Goal: Task Accomplishment & Management: Manage account settings

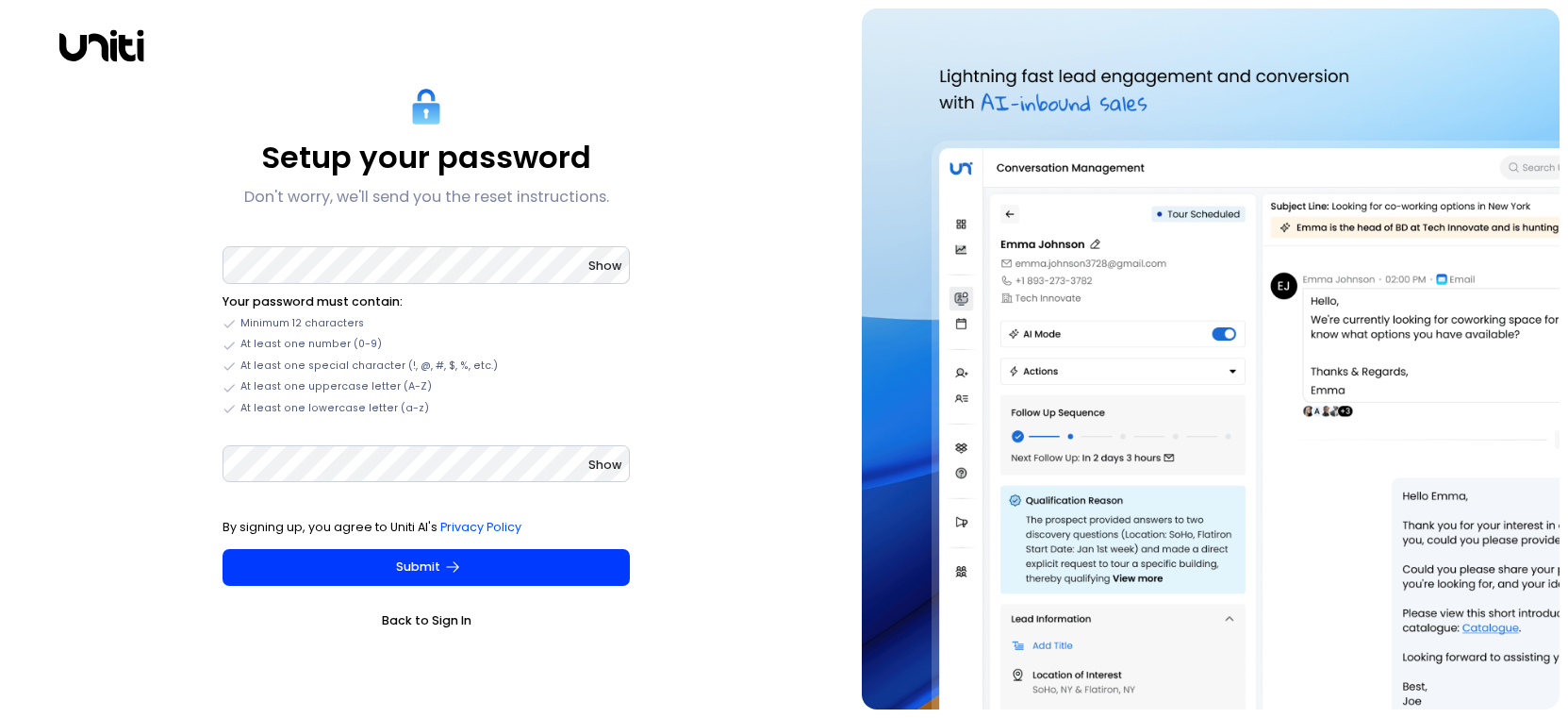
click at [747, 263] on div "Setup your password Don't worry, we'll send you the reset instructions. Show Yo…" at bounding box center [427, 359] width 836 height 701
click at [611, 263] on span "Show" at bounding box center [605, 265] width 33 height 16
click at [128, 406] on div "Setup your password Don't worry, we'll send you the reset instructions. Hide Yo…" at bounding box center [427, 359] width 836 height 701
click at [168, 312] on div "Setup your password Don't worry, we'll send you the reset instructions. Hide Yo…" at bounding box center [427, 359] width 836 height 701
click at [78, 375] on div "Setup your password Don't worry, we'll send you the reset instructions. Hide Yo…" at bounding box center [427, 359] width 836 height 701
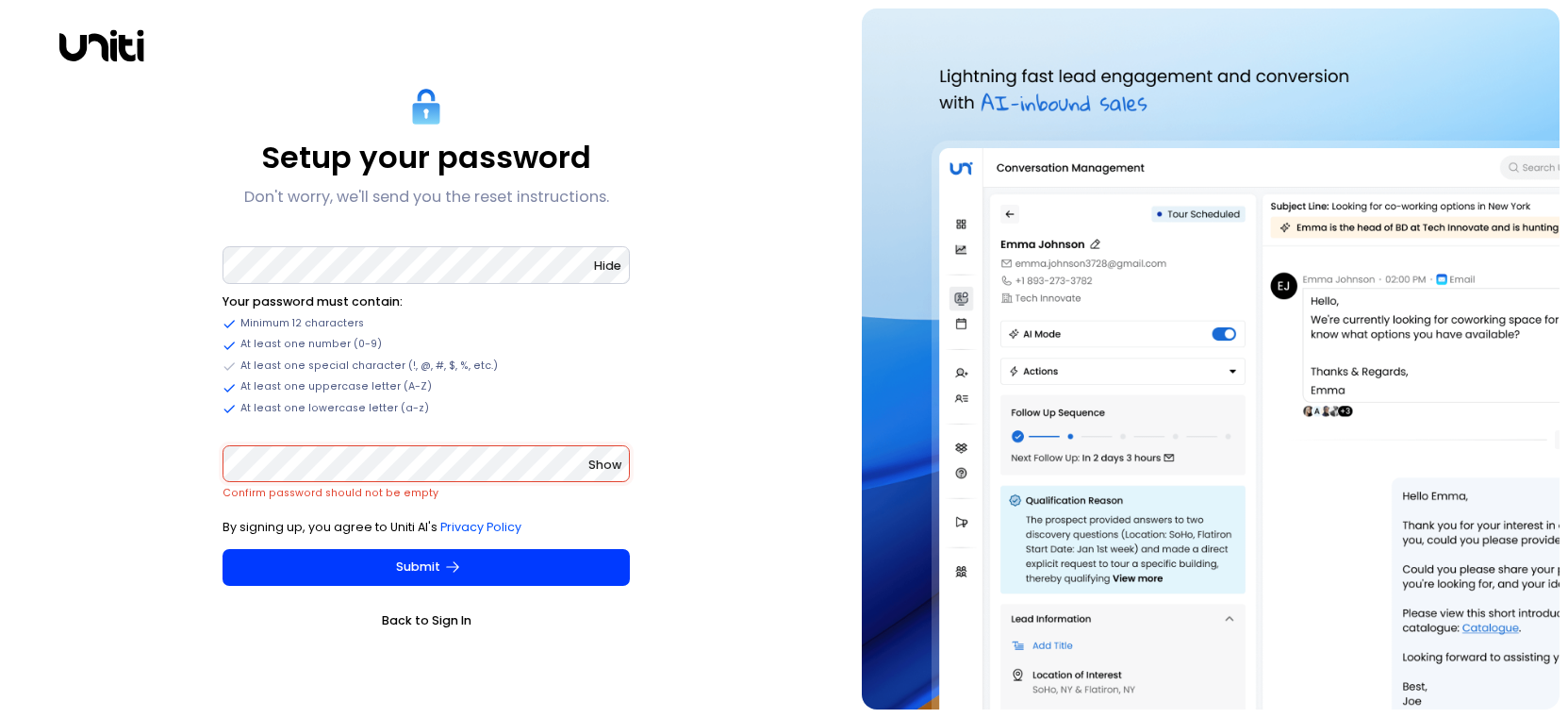
click at [122, 365] on div "Setup your password Don't worry, we'll send you the reset instructions. Hide Yo…" at bounding box center [427, 359] width 836 height 701
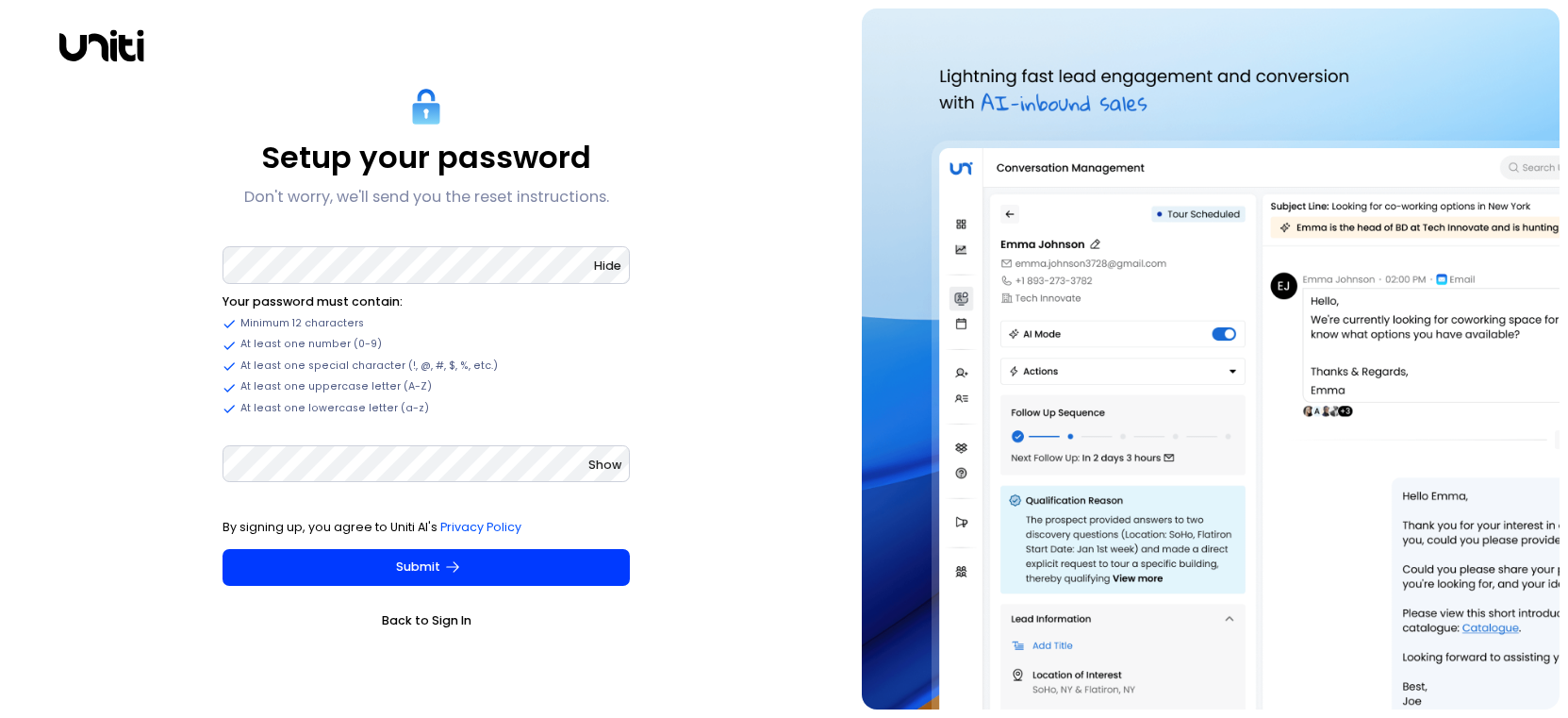
click at [161, 496] on div "Setup your password Don't worry, we'll send you the reset instructions. Hide Yo…" at bounding box center [427, 359] width 836 height 701
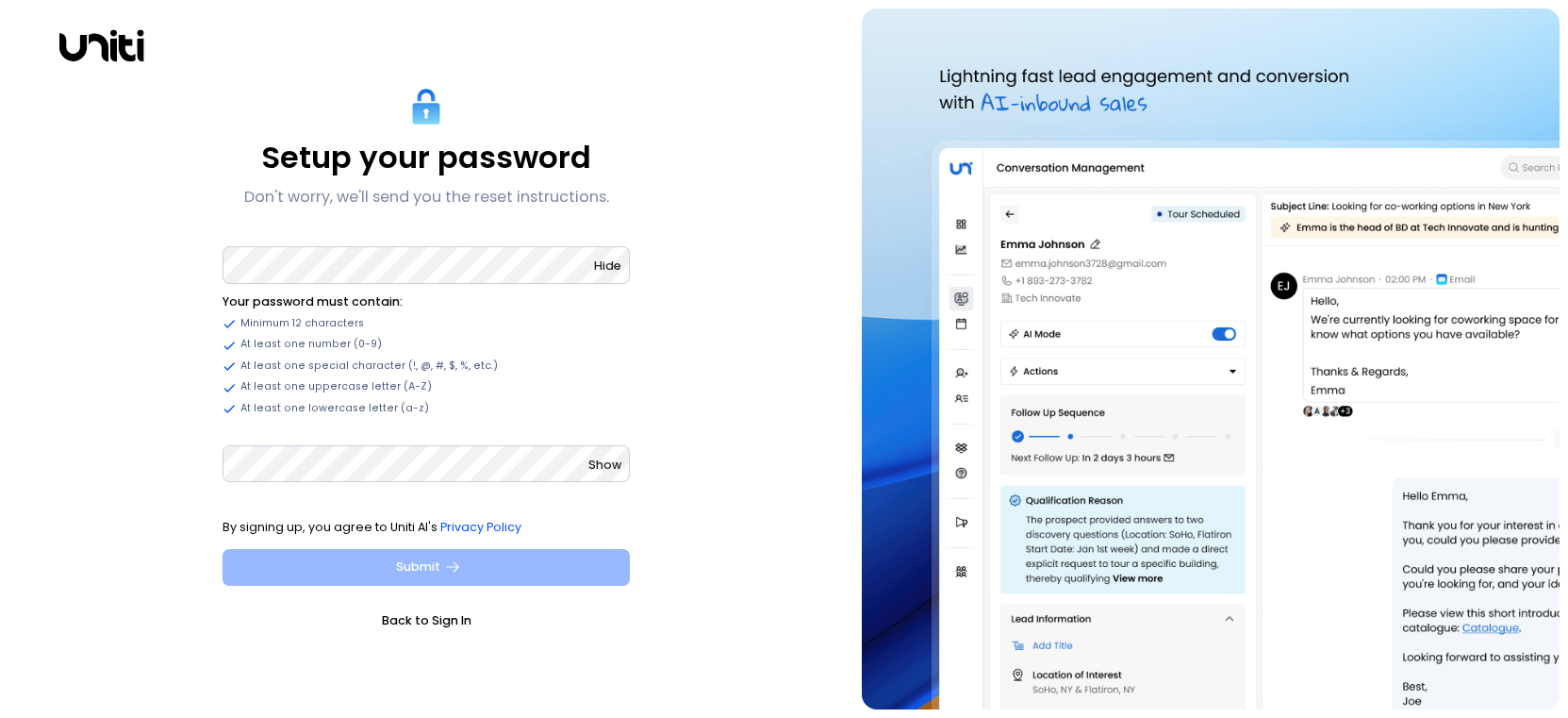
click at [313, 566] on button "Submit" at bounding box center [427, 567] width 408 height 37
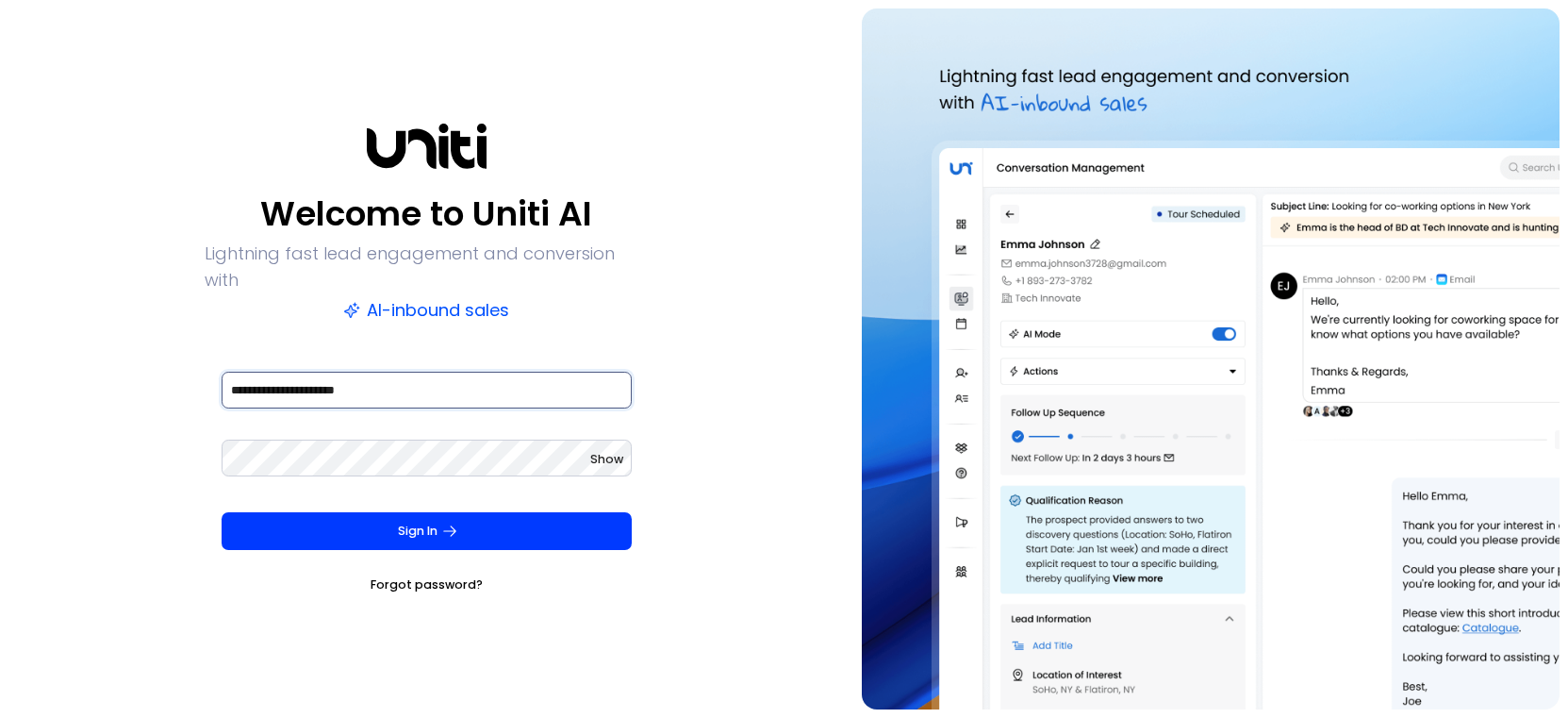
click at [402, 378] on input "**********" at bounding box center [428, 390] width 411 height 37
type input "**********"
drag, startPoint x: 689, startPoint y: 411, endPoint x: 626, endPoint y: 424, distance: 64.3
click at [687, 410] on div "**********" at bounding box center [427, 359] width 836 height 701
click at [613, 451] on span "Show" at bounding box center [607, 459] width 33 height 16
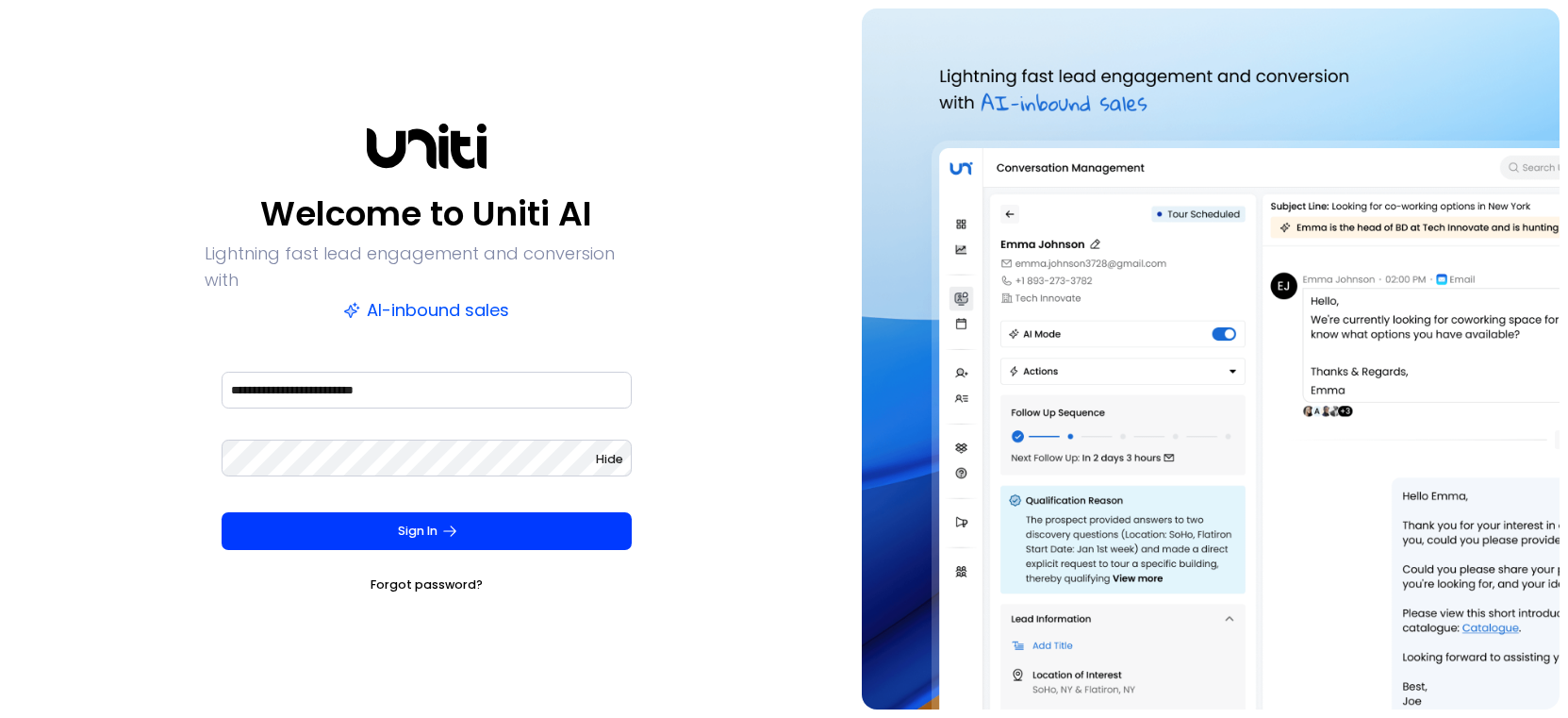
click at [744, 415] on div "**********" at bounding box center [427, 359] width 836 height 701
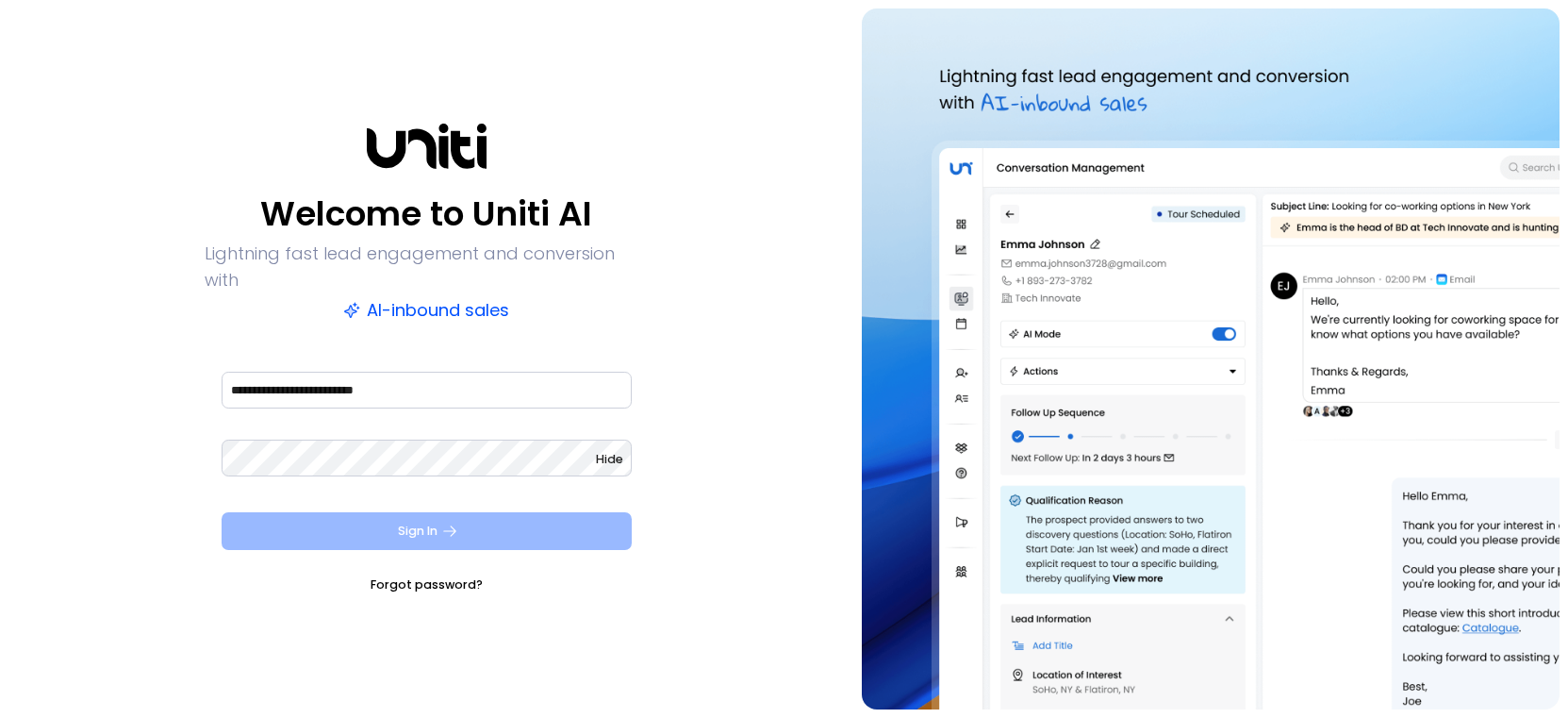
click at [424, 525] on button "Sign In" at bounding box center [428, 530] width 411 height 37
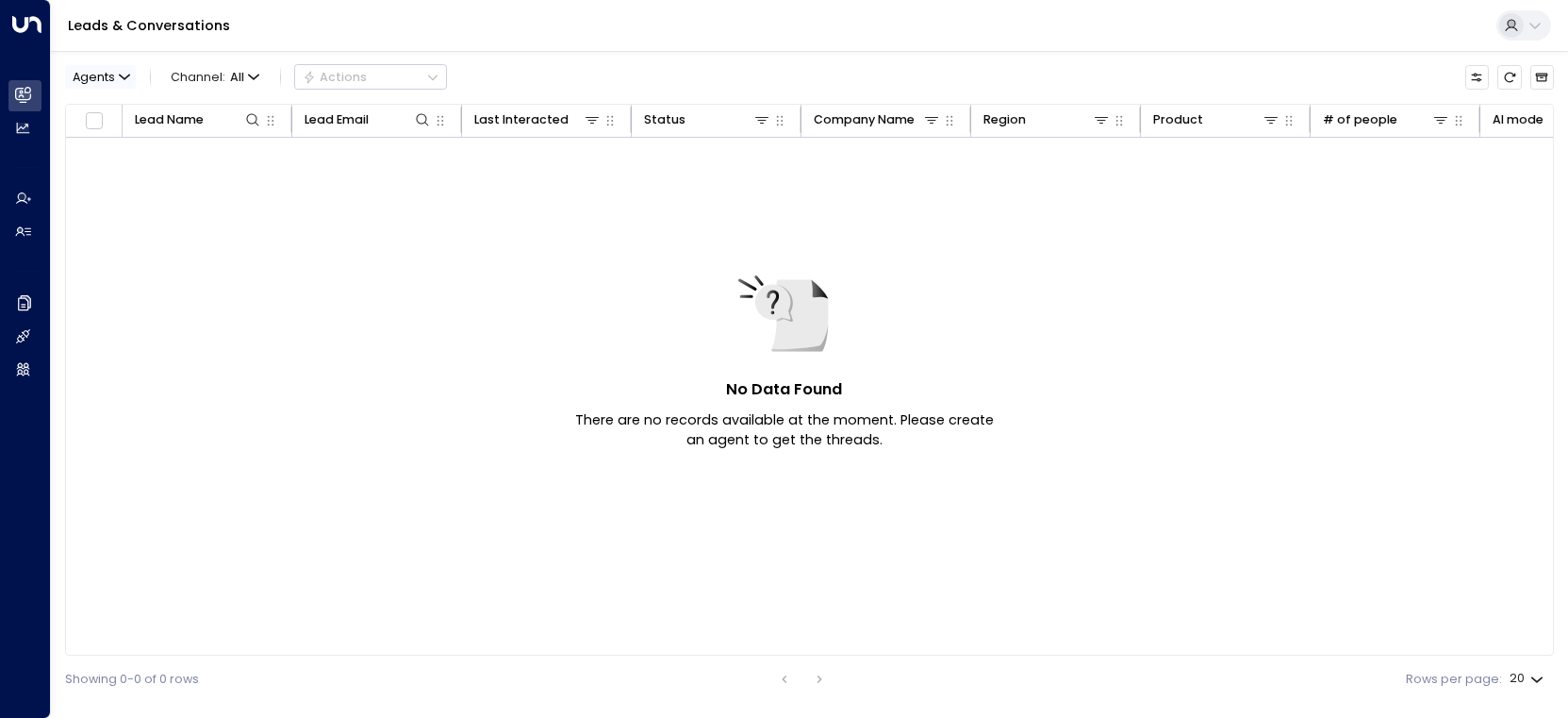
click at [102, 81] on span "Agents" at bounding box center [94, 78] width 42 height 12
click at [109, 77] on div at bounding box center [784, 359] width 1568 height 718
click at [114, 75] on span "Agents" at bounding box center [94, 78] width 42 height 12
click at [114, 75] on div at bounding box center [784, 359] width 1568 height 718
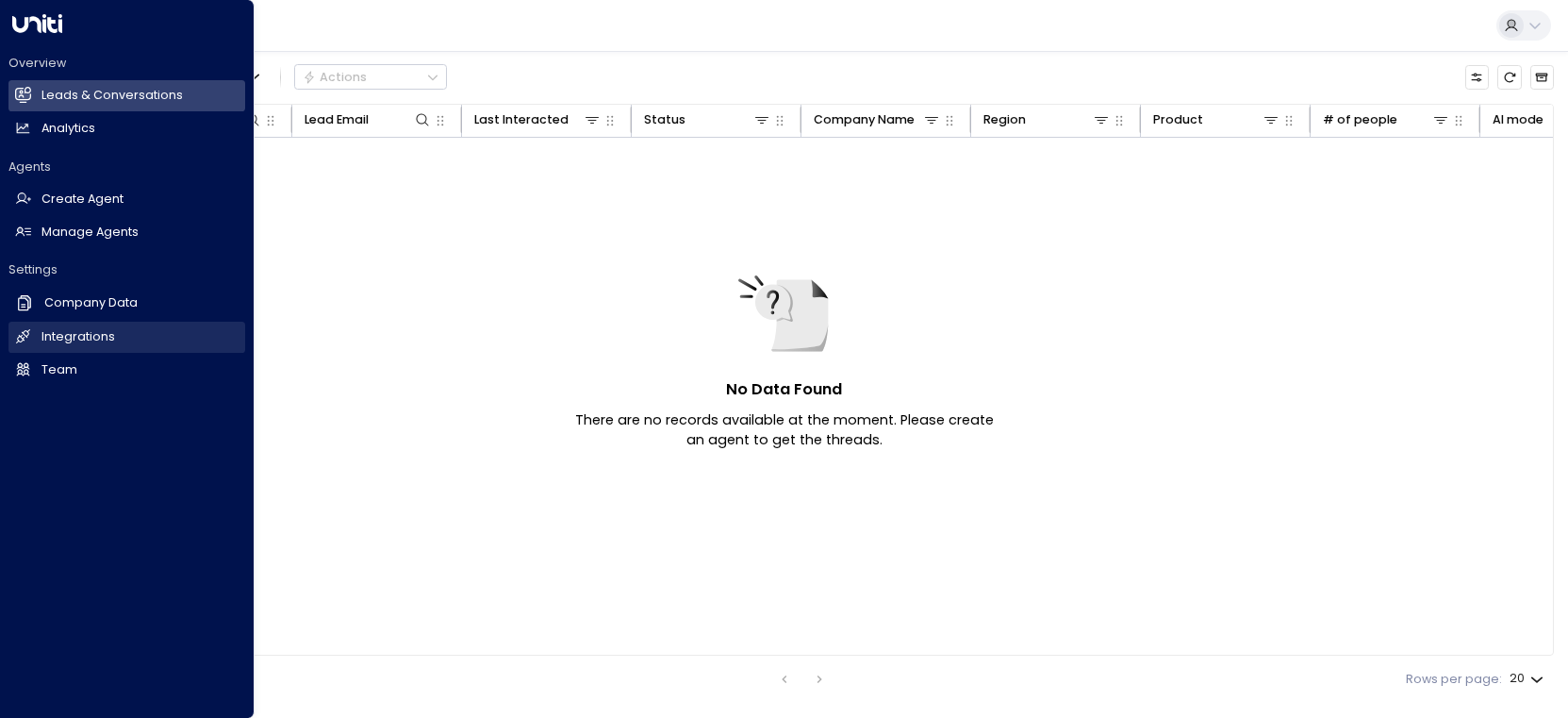
click at [41, 339] on h2 "Integrations" at bounding box center [77, 337] width 74 height 18
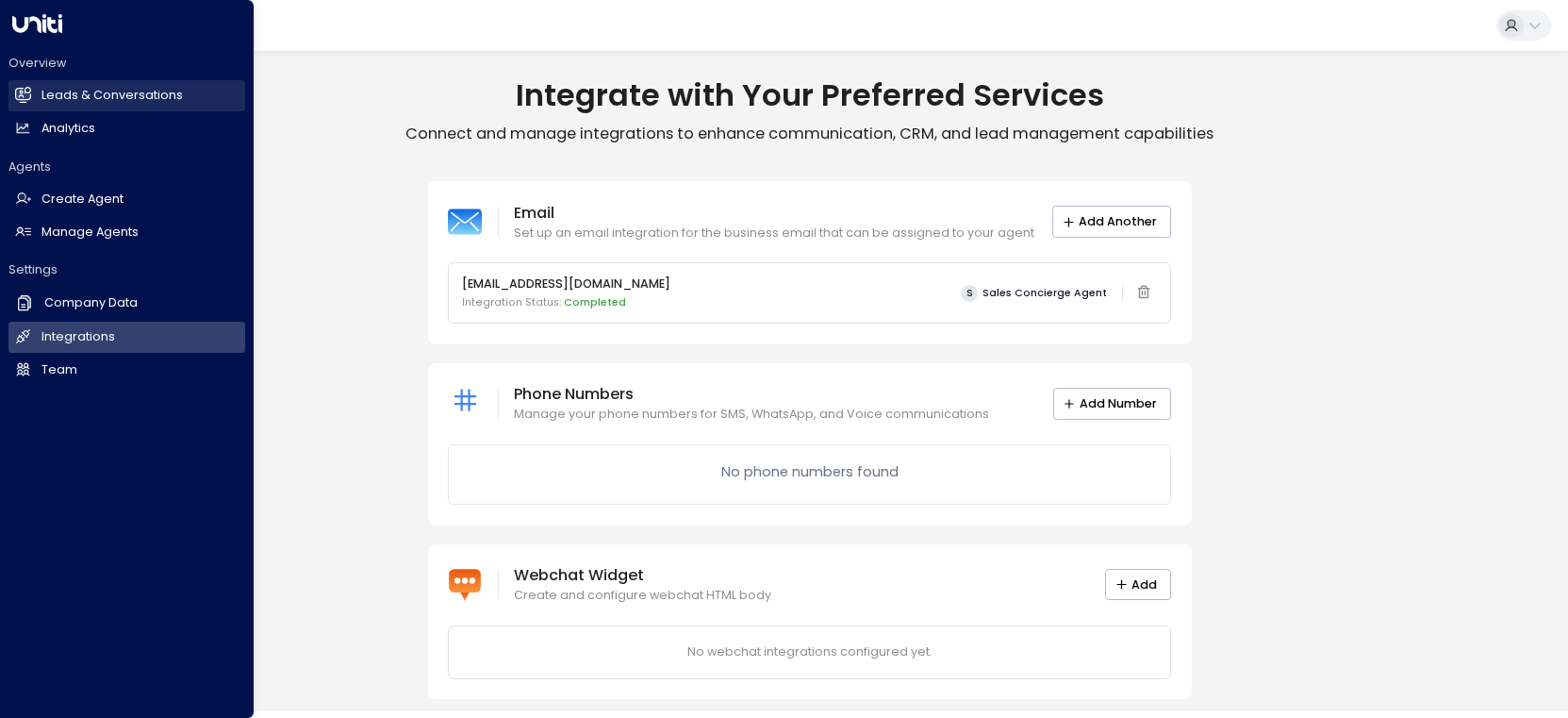
click at [119, 97] on h2 "Leads & Conversations" at bounding box center [112, 96] width 142 height 18
